Goal: Task Accomplishment & Management: Manage account settings

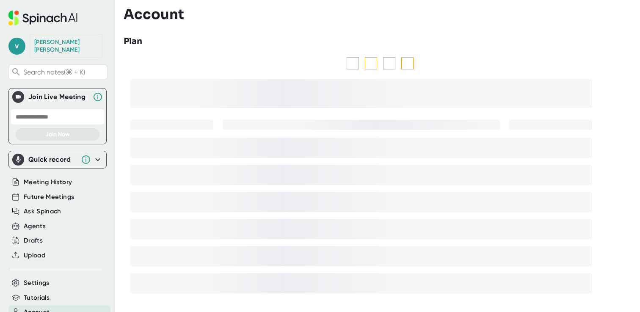
scroll to position [51, 0]
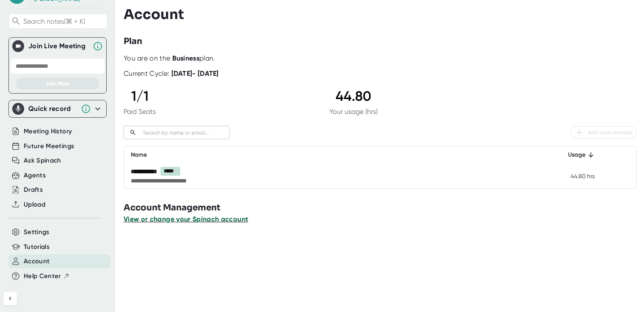
click at [229, 219] on span "View or change your Spinach account" at bounding box center [186, 219] width 124 height 8
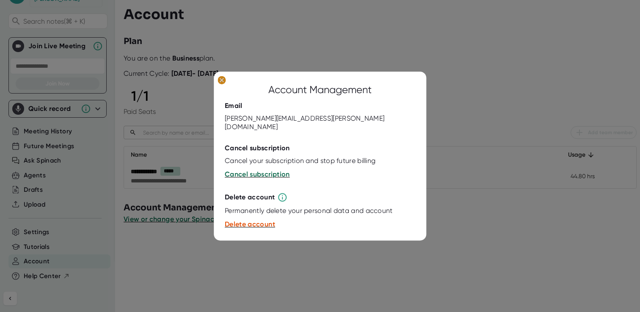
click at [224, 84] on ellipse at bounding box center [222, 80] width 8 height 8
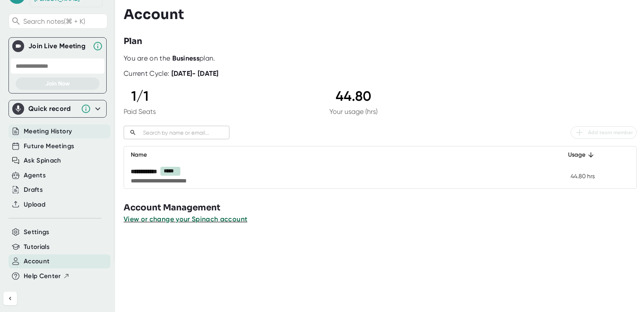
click at [56, 124] on div "Meeting History" at bounding box center [59, 131] width 102 height 14
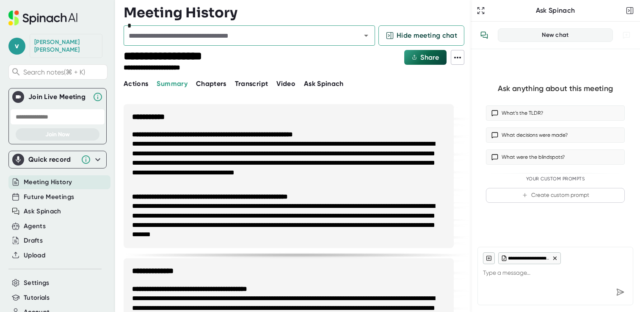
type textarea "x"
